Goal: Information Seeking & Learning: Check status

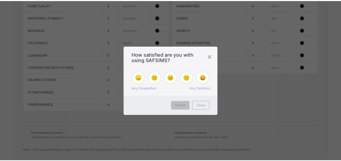
scroll to position [629, 0]
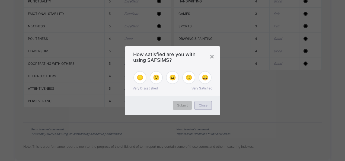
click at [205, 106] on span "Close" at bounding box center [203, 105] width 9 height 4
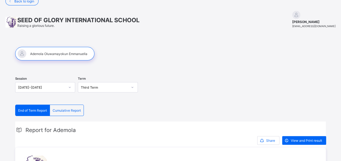
scroll to position [9, 0]
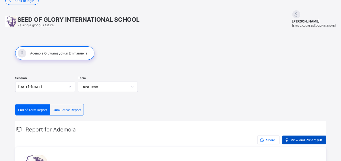
click at [313, 138] on span "View and Print result" at bounding box center [306, 140] width 31 height 4
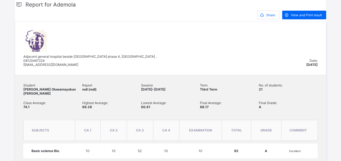
scroll to position [135, 0]
click at [168, 63] on div "Adjacent general hospital beside dunamis church phase 4, kubwa-Abuja , 08125467…" at bounding box center [164, 48] width 283 height 37
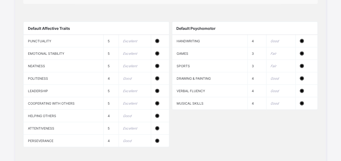
scroll to position [634, 0]
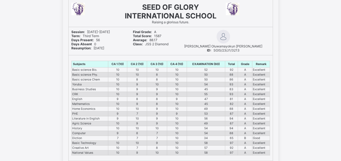
scroll to position [46, 0]
